Goal: Information Seeking & Learning: Learn about a topic

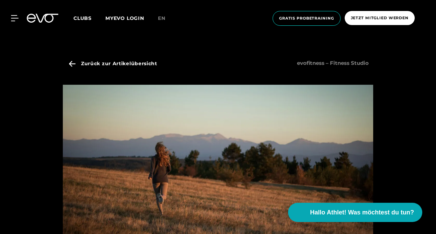
click at [412, 90] on div at bounding box center [218, 117] width 436 height 234
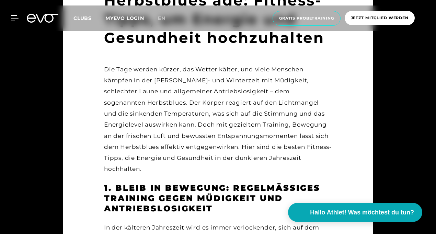
scroll to position [302, 0]
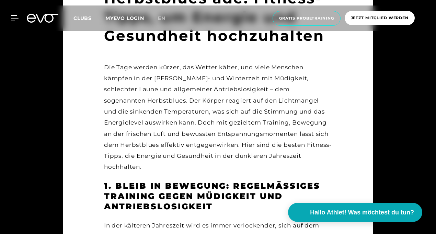
click at [325, 116] on div "Die Tage werden kürzer, das Wetter kälter, und viele Menschen kämpfen in der [P…" at bounding box center [218, 117] width 228 height 111
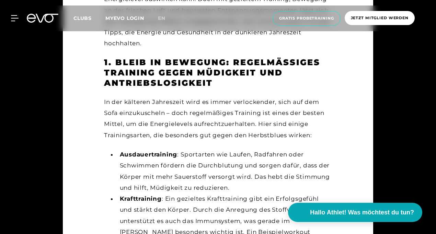
scroll to position [440, 0]
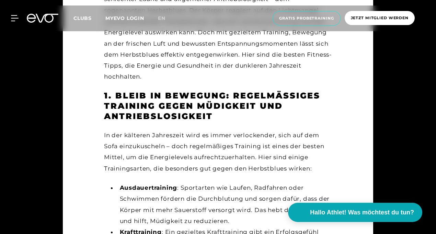
scroll to position [427, 0]
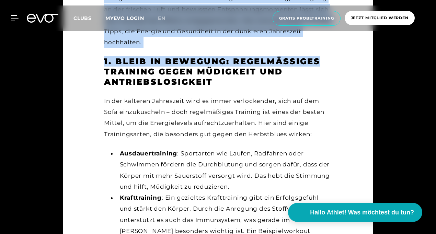
drag, startPoint x: 436, startPoint y: 38, endPoint x: 437, endPoint y: 50, distance: 11.4
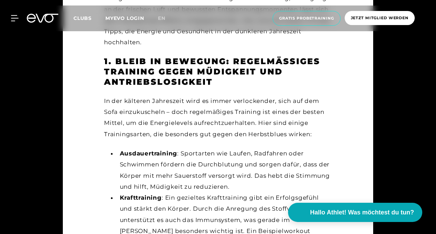
click at [306, 165] on li "Ausdauertraining : Sportarten wie Laufen, Radfahren oder Schwimmen fördern die …" at bounding box center [224, 170] width 215 height 44
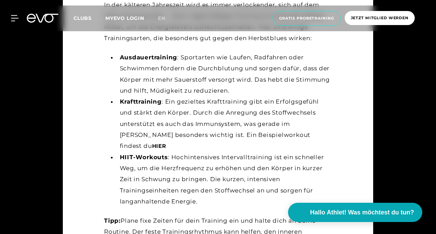
scroll to position [537, 0]
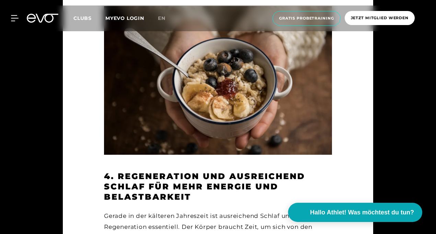
scroll to position [1457, 0]
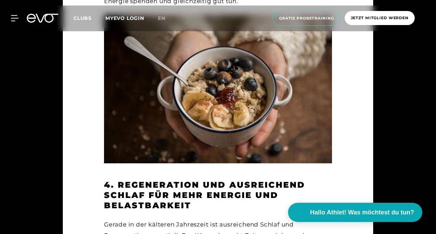
click at [398, 178] on div at bounding box center [218, 117] width 436 height 234
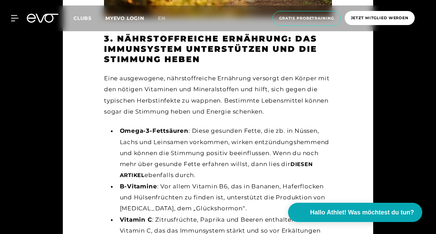
scroll to position [1128, 0]
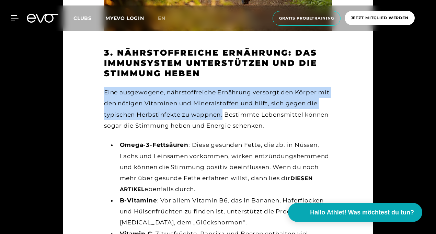
drag, startPoint x: 105, startPoint y: 72, endPoint x: 222, endPoint y: 90, distance: 118.1
click at [222, 90] on div "Eine ausgewogene, nährstoffreiche Ernährung versorgt den Körper mit den nötigen…" at bounding box center [218, 109] width 228 height 44
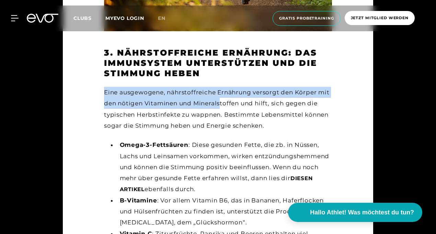
click at [222, 90] on div "Eine ausgewogene, nährstoffreiche Ernährung versorgt den Körper mit den nötigen…" at bounding box center [218, 109] width 228 height 44
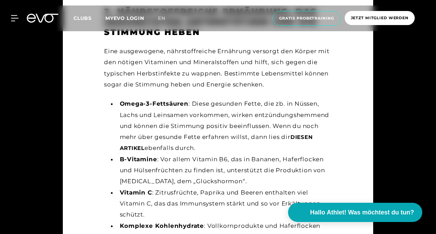
scroll to position [1155, 0]
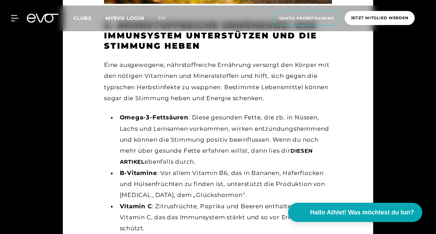
drag, startPoint x: 212, startPoint y: 139, endPoint x: 192, endPoint y: 100, distance: 44.2
click at [192, 112] on li "Omega-3-Fettsäuren : Diese gesunden Fette, die zb. in Nüssen, Lachs und Leinsam…" at bounding box center [224, 139] width 215 height 55
copy li "Diese gesunden Fette, die zb. in Nüssen, Lachs und Leinsamen vorkommen, wirken …"
click at [195, 168] on li "B-Vitamine : Vor allem Vitamin B6, das in Bananen, Haferflocken und Hülsenfrüch…" at bounding box center [224, 184] width 215 height 33
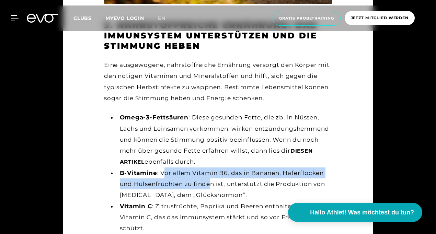
drag, startPoint x: 163, startPoint y: 154, endPoint x: 210, endPoint y: 165, distance: 48.0
click at [210, 168] on li "B-Vitamine : Vor allem Vitamin B6, das in Bananen, Haferflocken und Hülsenfrüch…" at bounding box center [224, 184] width 215 height 33
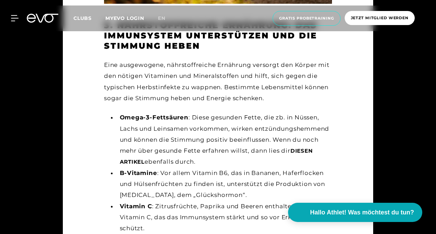
click at [228, 178] on li "B-Vitamine : Vor allem Vitamin B6, das in Bananen, Haferflocken und Hülsenfrüch…" at bounding box center [224, 184] width 215 height 33
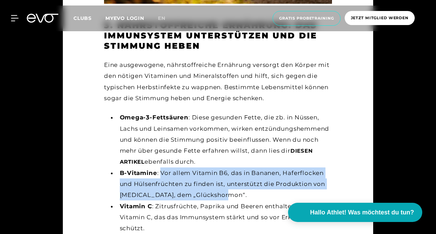
drag, startPoint x: 225, startPoint y: 179, endPoint x: 160, endPoint y: 157, distance: 67.9
click at [160, 168] on li "B-Vitamine : Vor allem Vitamin B6, das in Bananen, Haferflocken und Hülsenfrüch…" at bounding box center [224, 184] width 215 height 33
copy li "Vor allem Vitamin B6, das in Bananen, Haferflocken und Hülsenfrüchten zu finden…"
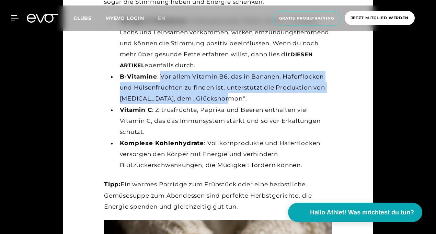
scroll to position [1251, 0]
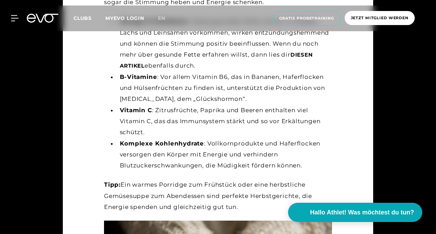
click at [213, 111] on li "Vitamin C : Zitrusfrüchte, Paprika und Beeren enthalten viel Vitamin C, das das…" at bounding box center [224, 121] width 215 height 33
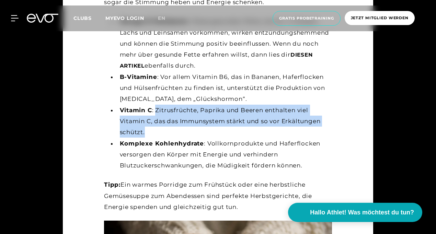
drag, startPoint x: 156, startPoint y: 90, endPoint x: 181, endPoint y: 108, distance: 31.2
click at [181, 108] on li "Vitamin C : Zitrusfrüchte, Paprika und Beeren enthalten viel Vitamin C, das das…" at bounding box center [224, 121] width 215 height 33
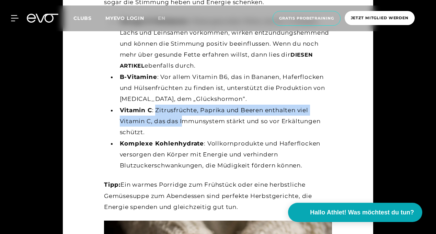
copy li "Zitrusfrüchte, Paprika und Beeren enthalten viel Vitamin C, das das I"
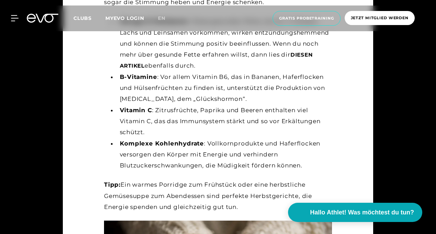
click at [158, 116] on li "Vitamin C : Zitrusfrüchte, Paprika und Beeren enthalten viel Vitamin C, das das…" at bounding box center [224, 121] width 215 height 33
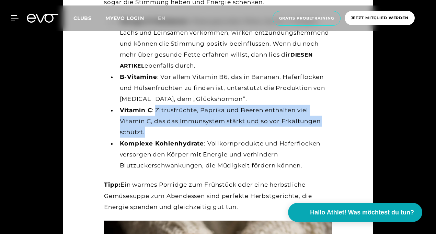
drag, startPoint x: 158, startPoint y: 116, endPoint x: 161, endPoint y: 91, distance: 25.0
click at [161, 105] on li "Vitamin C : Zitrusfrüchte, Paprika und Beeren enthalten viel Vitamin C, das das…" at bounding box center [224, 121] width 215 height 33
copy li "Zitrusfrüchte, Paprika und Beeren enthalten viel Vitamin C, das das Immunsystem…"
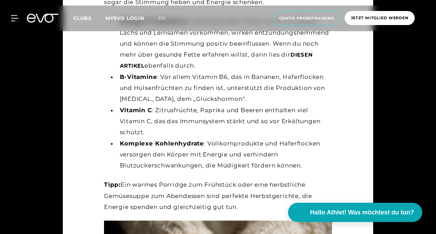
click at [191, 160] on div "3. Nährstoffreiche Ernährung: Das Immunsystem unterstützen und die Stimmung heb…" at bounding box center [218, 68] width 228 height 289
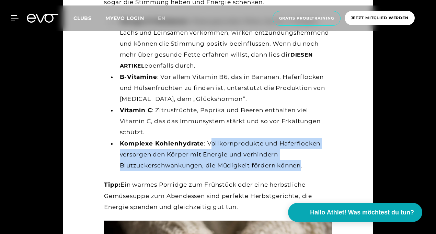
drag, startPoint x: 209, startPoint y: 124, endPoint x: 302, endPoint y: 149, distance: 96.1
click at [302, 149] on li "Komplexe Kohlenhydrate : Vollkornprodukte und Haferflocken versorgen den Körper…" at bounding box center [224, 154] width 215 height 33
click at [301, 147] on li "Komplexe Kohlenhydrate : Vollkornprodukte und Haferflocken versorgen den Körper…" at bounding box center [224, 154] width 215 height 33
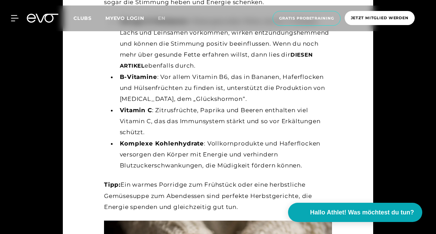
click at [313, 150] on li "Komplexe Kohlenhydrate : Vollkornprodukte und Haferflocken versorgen den Körper…" at bounding box center [224, 154] width 215 height 33
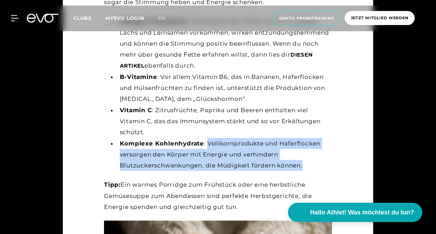
drag, startPoint x: 311, startPoint y: 149, endPoint x: 208, endPoint y: 124, distance: 105.6
click at [208, 138] on li "Komplexe Kohlenhydrate : Vollkornprodukte und Haferflocken versorgen den Körper…" at bounding box center [224, 154] width 215 height 33
copy li "Vollkornprodukte und Haferflocken versorgen den Körper mit Energie und verhinde…"
drag, startPoint x: 260, startPoint y: 192, endPoint x: 123, endPoint y: 166, distance: 139.5
click at [123, 179] on div "Tipp: Ein warmes Porridge zum Frühstück oder eine herbstliche Gemüsesuppe zum A…" at bounding box center [218, 195] width 228 height 33
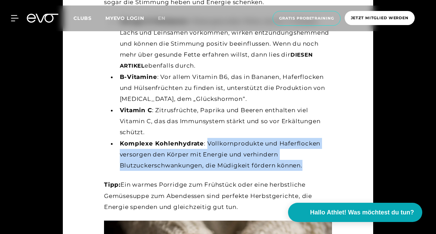
copy div "Ein warmes Porridge zum Frühstück oder eine herbstliche Gemüsesuppe zum Abendes…"
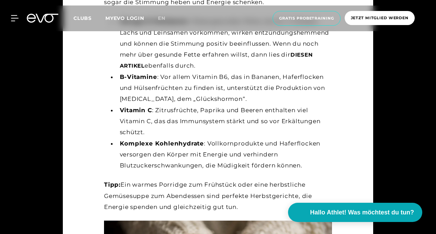
click at [271, 111] on li "Vitamin C : Zitrusfrüchte, Paprika und Beeren enthalten viel Vitamin C, das das…" at bounding box center [224, 121] width 215 height 33
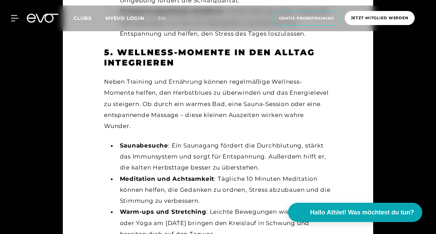
scroll to position [1787, 0]
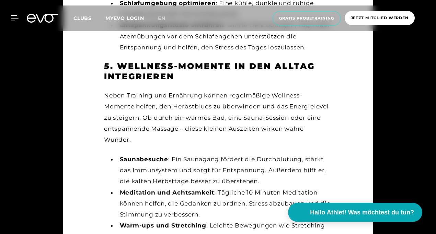
click at [302, 154] on li "Saunabesuche : Ein Saunagang fördert die Durchblutung, stärkt das Immunsystem u…" at bounding box center [224, 170] width 215 height 33
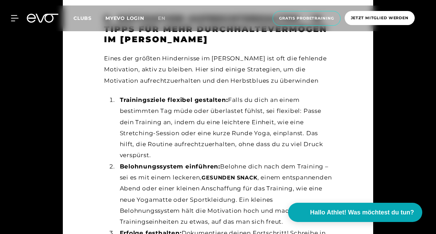
scroll to position [2213, 0]
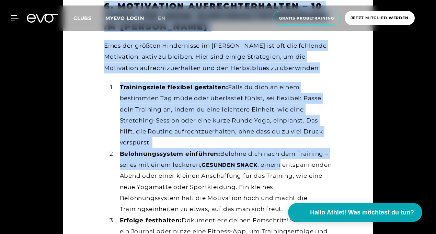
drag, startPoint x: 435, startPoint y: 162, endPoint x: 438, endPoint y: 147, distance: 14.7
click at [216, 109] on li "Trainingsziele flexibel gestalten: Falls du dich an einem bestimmten Tag müde o…" at bounding box center [224, 115] width 215 height 67
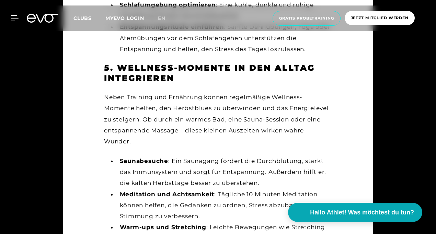
scroll to position [1787, 0]
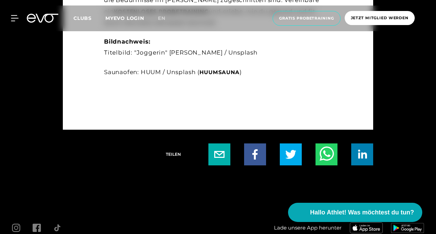
scroll to position [3089, 0]
